Goal: Task Accomplishment & Management: Manage account settings

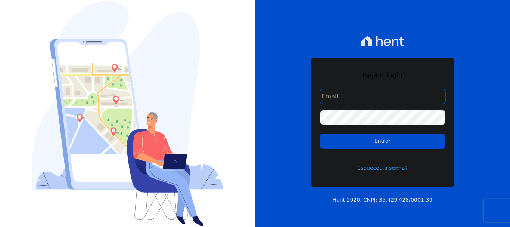
click at [356, 96] on input "email" at bounding box center [382, 96] width 125 height 15
type input "[PERSON_NAME][EMAIL_ADDRESS][DOMAIN_NAME]"
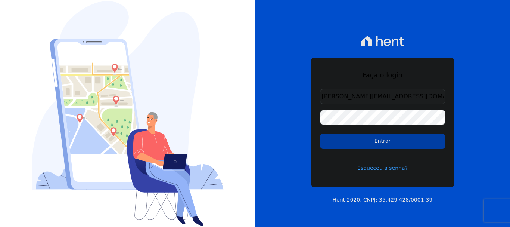
click at [377, 137] on input "Entrar" at bounding box center [382, 141] width 125 height 15
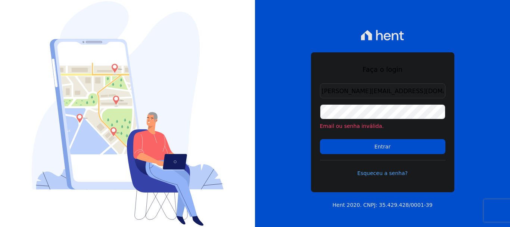
click at [396, 175] on link "Esqueceu a senha?" at bounding box center [382, 168] width 125 height 17
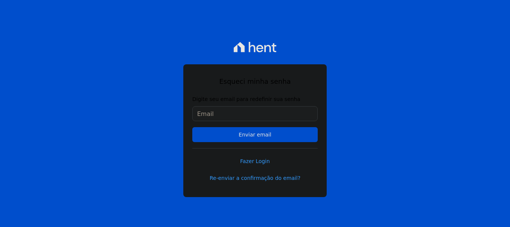
click at [230, 107] on input "Digite seu email para redefinir sua senha" at bounding box center [254, 113] width 125 height 15
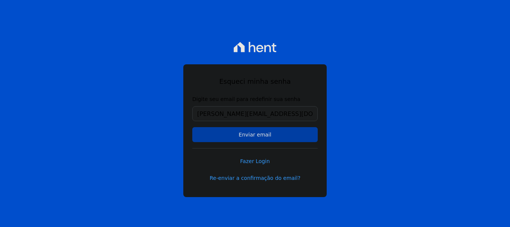
click at [252, 133] on input "Enviar email" at bounding box center [254, 134] width 125 height 15
click at [247, 133] on input "Enviar email" at bounding box center [254, 134] width 125 height 15
click at [248, 134] on input "Enviar email" at bounding box center [254, 134] width 125 height 15
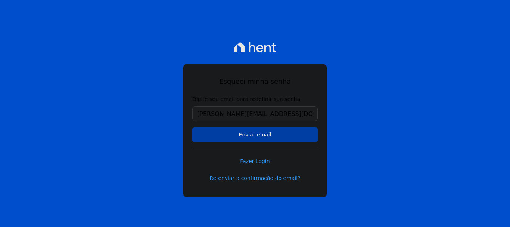
click at [269, 137] on input "Enviar email" at bounding box center [254, 134] width 125 height 15
click at [258, 136] on input "Enviar email" at bounding box center [254, 134] width 125 height 15
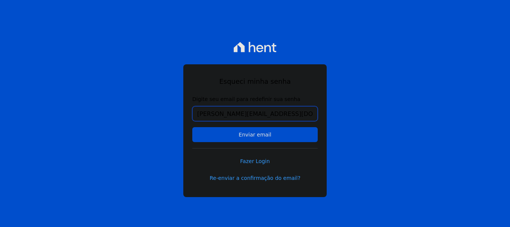
click at [212, 115] on input "annie@anniecristeconsultoria.com.br" at bounding box center [254, 113] width 125 height 15
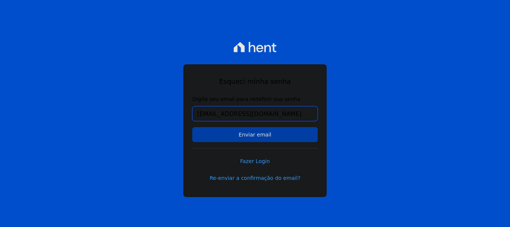
type input "anniecriste@yahoo.com.br"
click at [240, 131] on input "Enviar email" at bounding box center [254, 134] width 125 height 15
click at [247, 134] on input "Enviar email" at bounding box center [254, 134] width 125 height 15
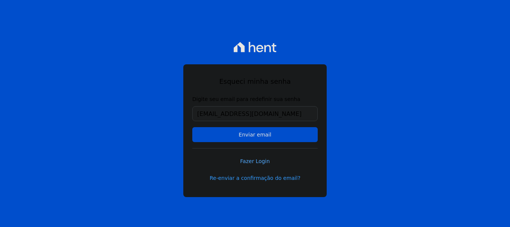
click at [254, 160] on link "Fazer Login" at bounding box center [254, 156] width 125 height 17
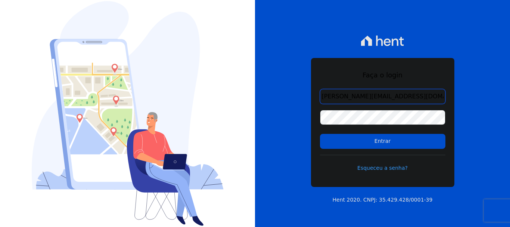
click at [435, 94] on input "annie@anniecristeconsultoria.com.br" at bounding box center [382, 96] width 125 height 15
type input "annie@anniecristeconsultoria.com.br"
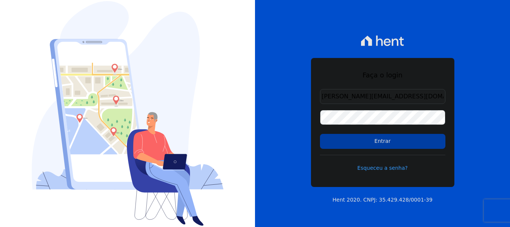
click at [405, 143] on input "Entrar" at bounding box center [382, 141] width 125 height 15
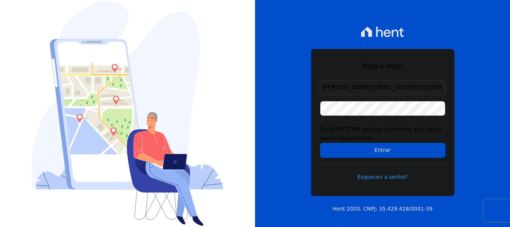
click at [342, 131] on div "O reCAPTCHA estava incorreto, por favor tente novamente." at bounding box center [382, 134] width 125 height 18
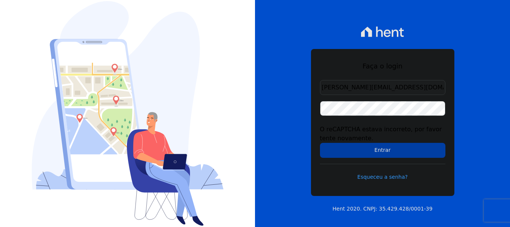
click at [378, 156] on input "Entrar" at bounding box center [382, 150] width 125 height 15
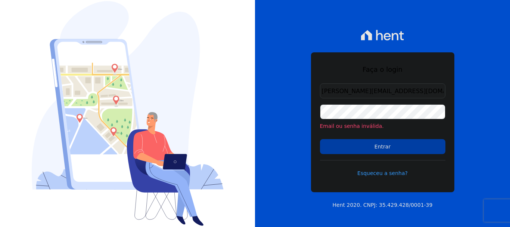
click at [355, 141] on input "Entrar" at bounding box center [382, 146] width 125 height 15
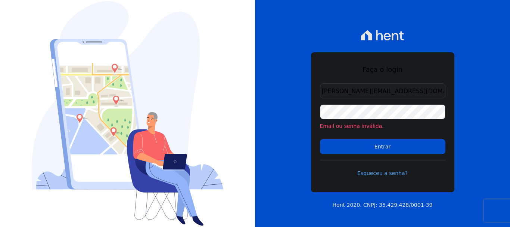
click at [393, 171] on link "Esqueceu a senha?" at bounding box center [382, 168] width 125 height 17
